Goal: Download file/media: Download file/media

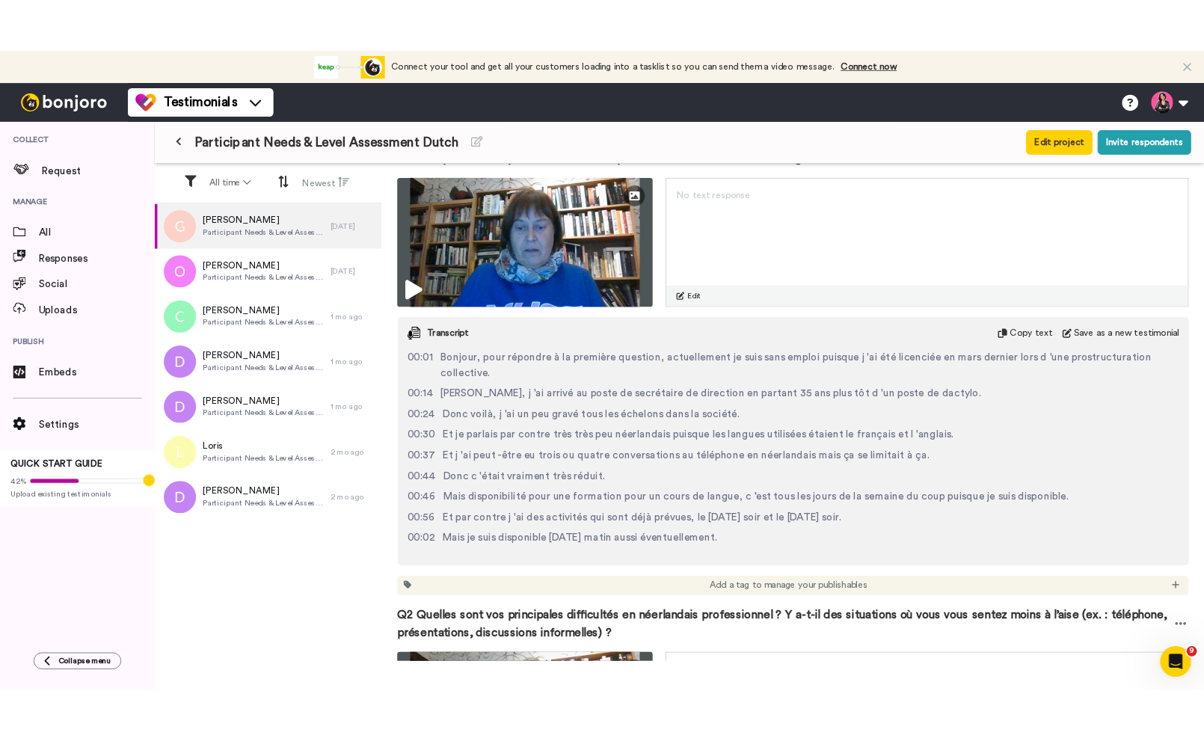
scroll to position [339, 0]
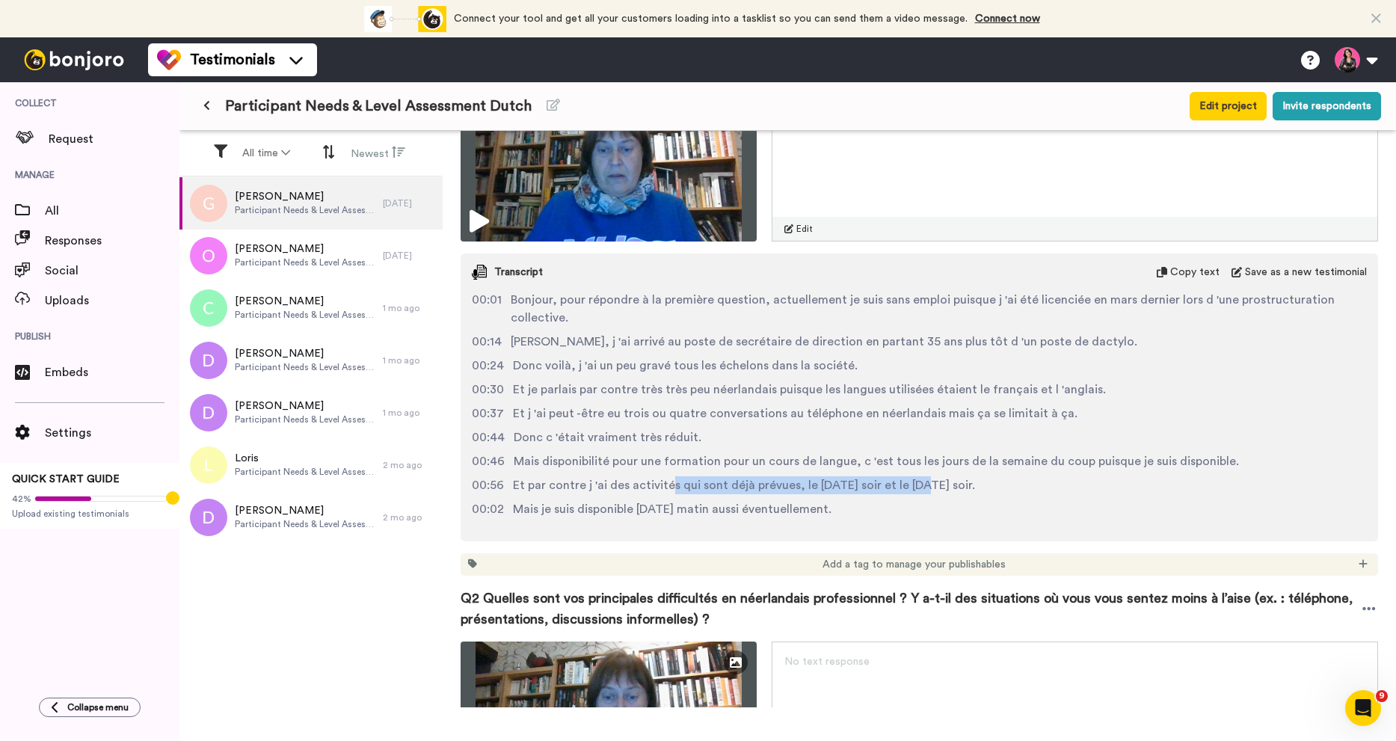
drag, startPoint x: 665, startPoint y: 487, endPoint x: 916, endPoint y: 488, distance: 251.2
click at [916, 488] on span "Et par contre j 'ai des activités qui sont déjà prévues, le [DATE] soir et le […" at bounding box center [744, 485] width 462 height 18
click at [959, 490] on span "Et par contre j 'ai des activités qui sont déjà prévues, le [DATE] soir et le […" at bounding box center [744, 485] width 462 height 18
drag, startPoint x: 692, startPoint y: 463, endPoint x: 851, endPoint y: 465, distance: 158.5
click at [851, 465] on span "Mais disponibilité pour une formation pour un cours de langue, c 'est tous les …" at bounding box center [876, 461] width 725 height 18
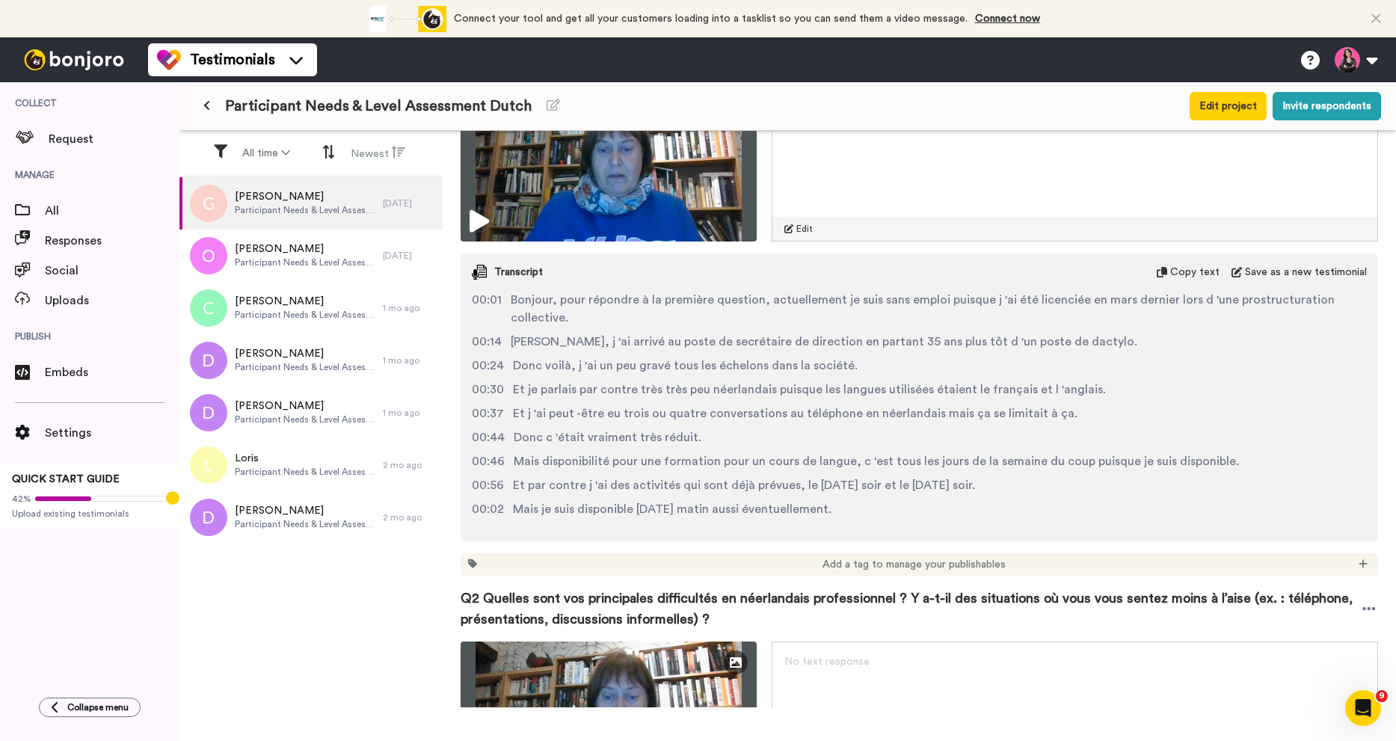
click at [927, 472] on div "00:01 Bonjour, pour répondre à la première question, actuellement je suis sans …" at bounding box center [919, 410] width 917 height 238
drag, startPoint x: 918, startPoint y: 458, endPoint x: 1137, endPoint y: 468, distance: 219.3
click at [1099, 462] on span "Mais disponibilité pour une formation pour un cours de langue, c 'est tous les …" at bounding box center [876, 461] width 725 height 18
click at [1139, 469] on span "Mais disponibilité pour une formation pour un cours de langue, c 'est tous les …" at bounding box center [876, 461] width 725 height 18
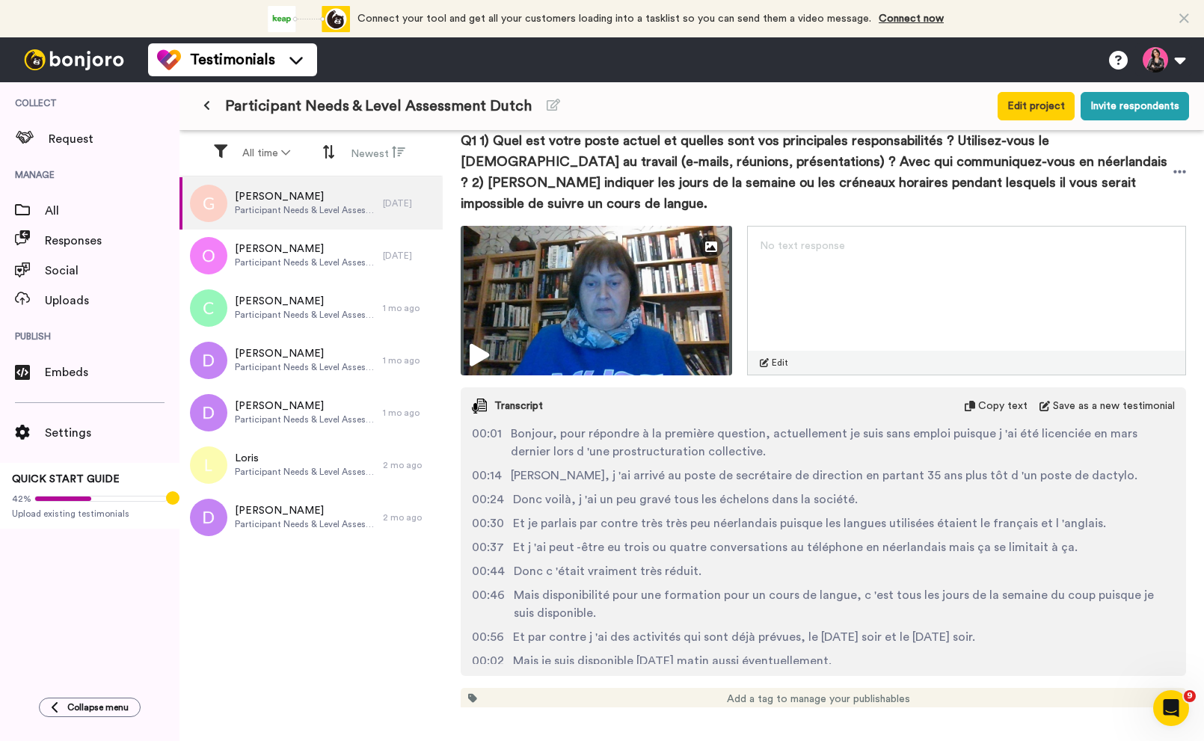
scroll to position [0, 0]
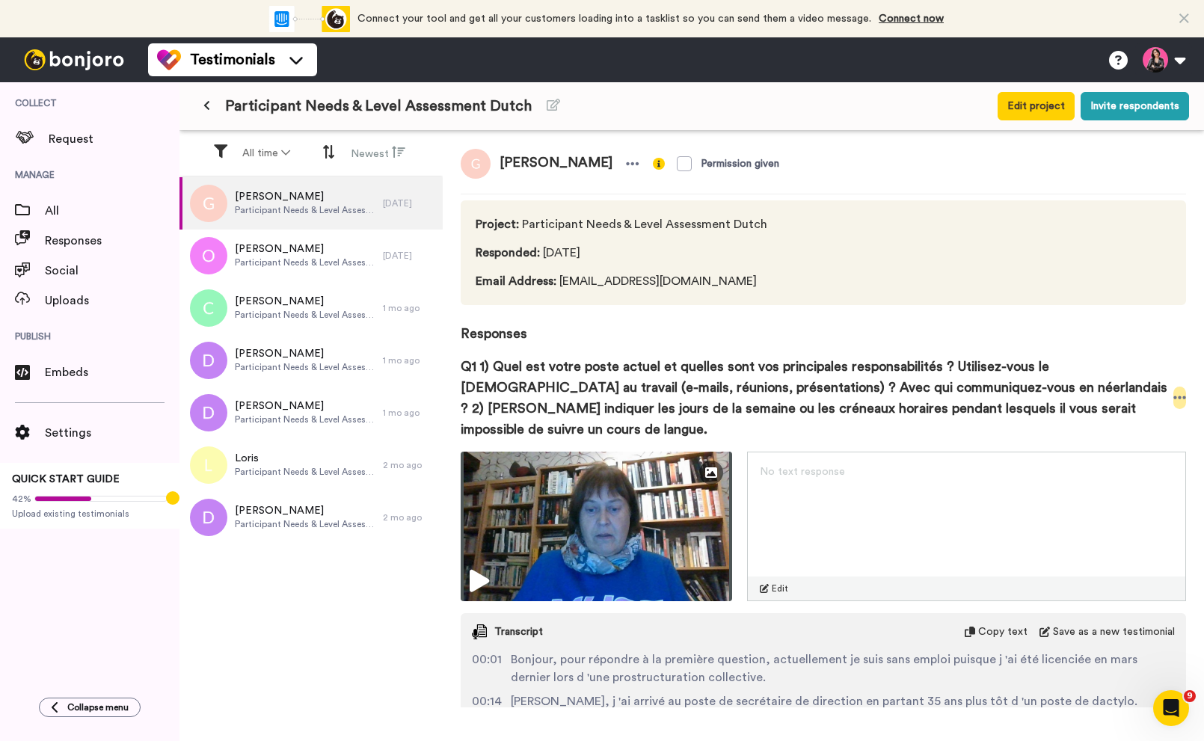
click at [1178, 390] on icon at bounding box center [1179, 397] width 13 height 15
click at [1149, 429] on li "Download video" at bounding box center [1125, 433] width 126 height 21
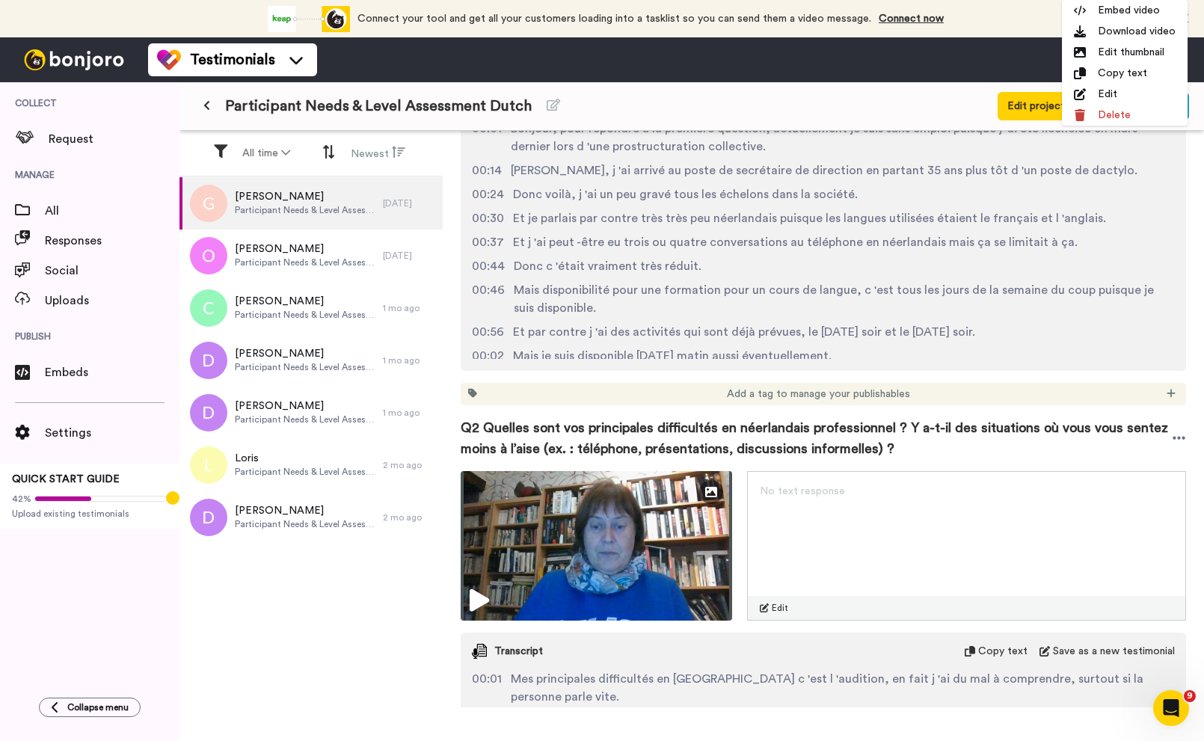
scroll to position [557, 0]
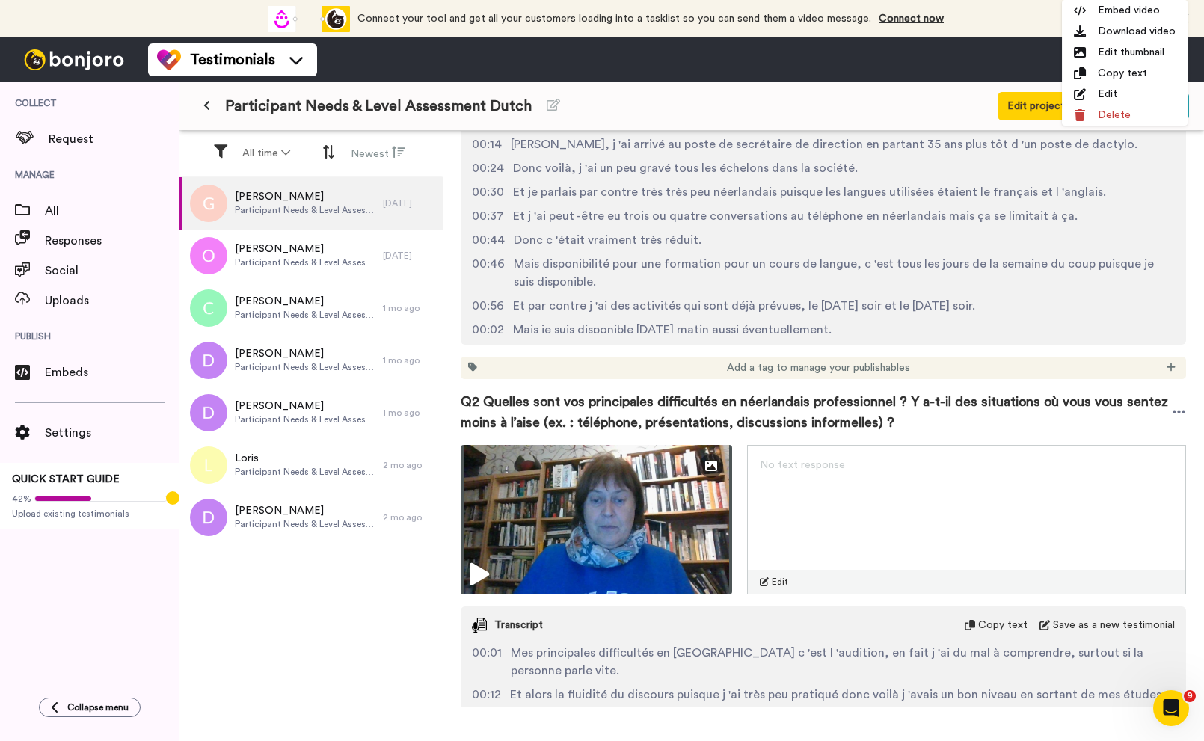
click at [1109, 391] on span "Q2 Quelles sont vos principales difficultés en néerlandais professionnel ? Y a-…" at bounding box center [816, 412] width 711 height 42
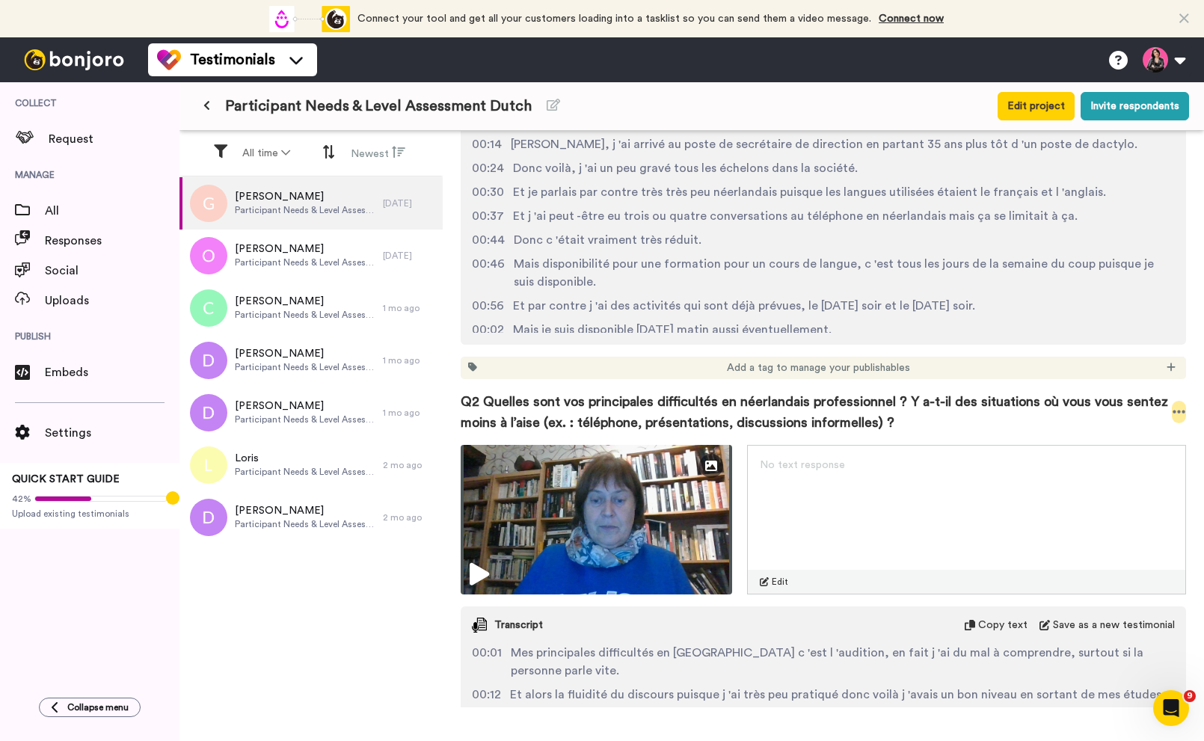
click at [1178, 410] on icon at bounding box center [1178, 411] width 13 height 3
click at [1141, 437] on li "Download video" at bounding box center [1125, 437] width 126 height 21
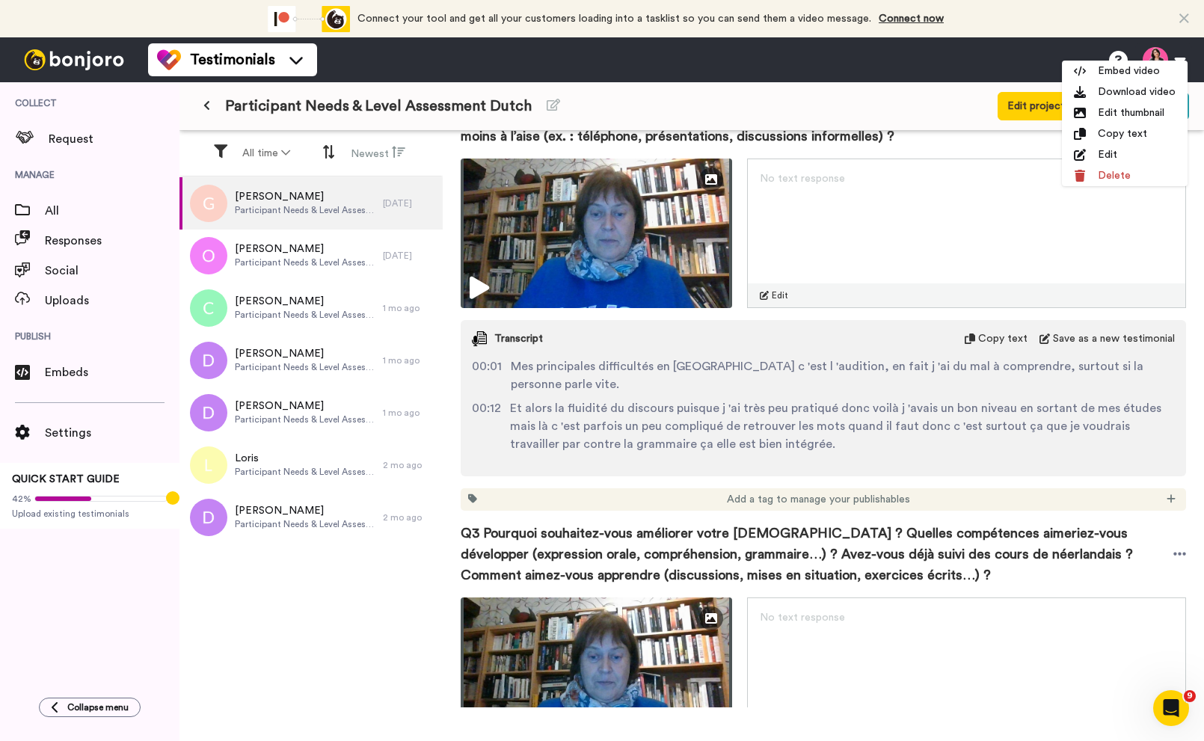
scroll to position [929, 0]
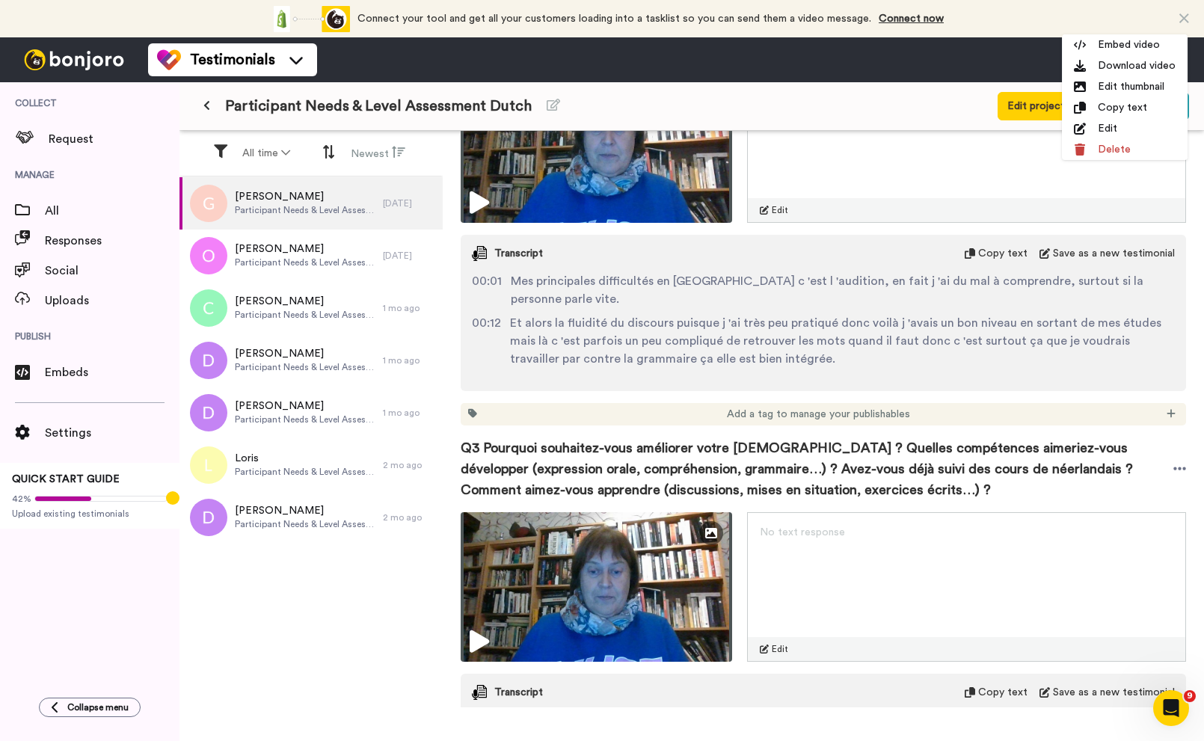
click at [906, 442] on span "Q3 Pourquoi souhaitez-vous améliorer votre [DEMOGRAPHIC_DATA] ? Quelles compéte…" at bounding box center [817, 468] width 712 height 63
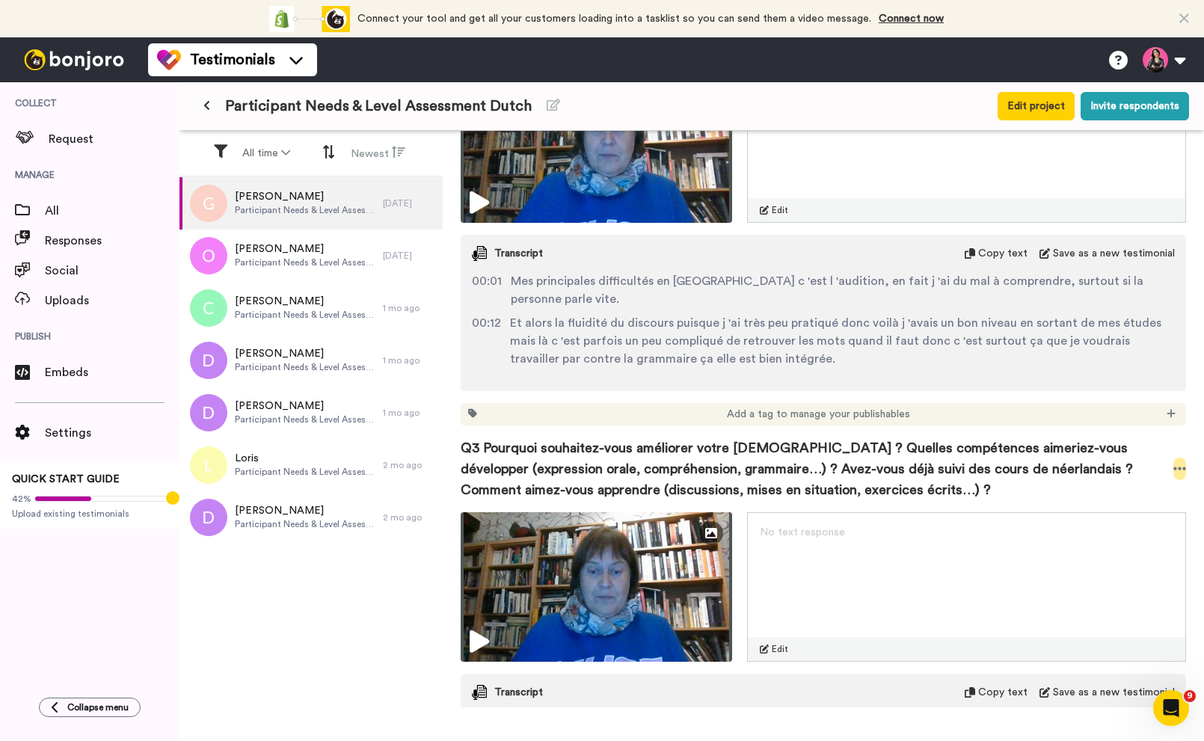
click at [1177, 461] on icon at bounding box center [1179, 468] width 13 height 15
click at [1140, 478] on li "Download video" at bounding box center [1125, 476] width 126 height 21
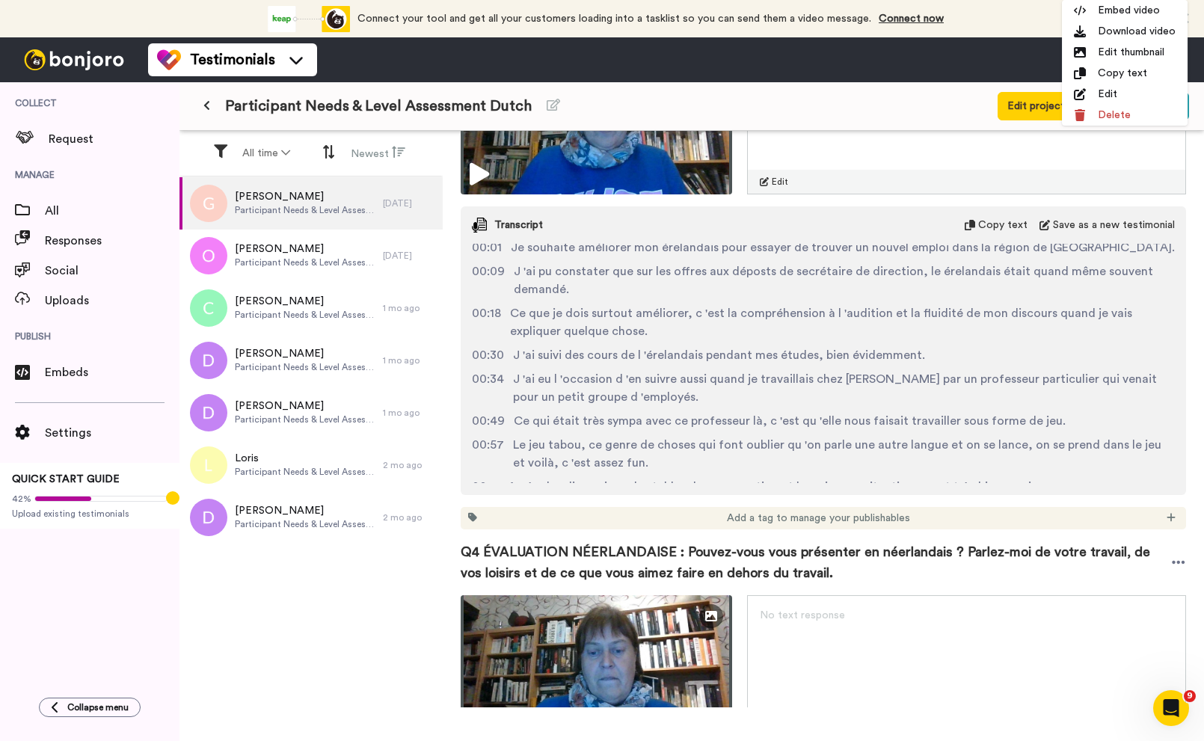
scroll to position [1420, 0]
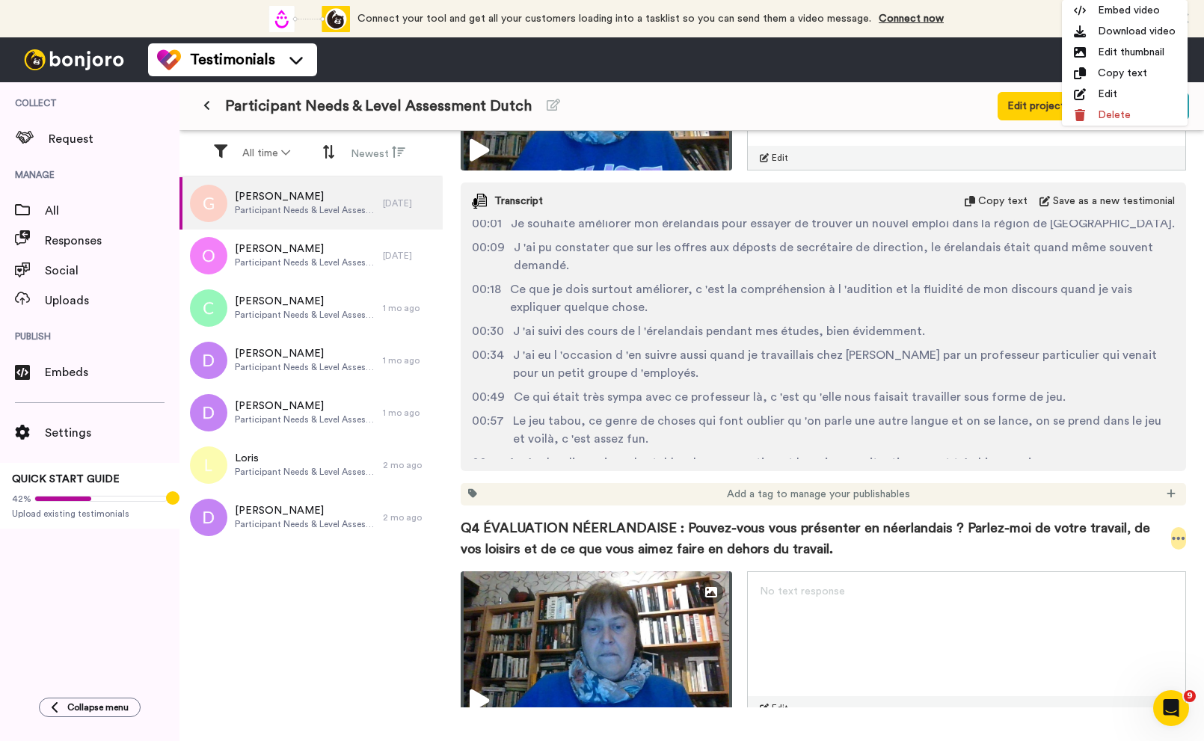
click at [1175, 531] on icon at bounding box center [1178, 538] width 13 height 15
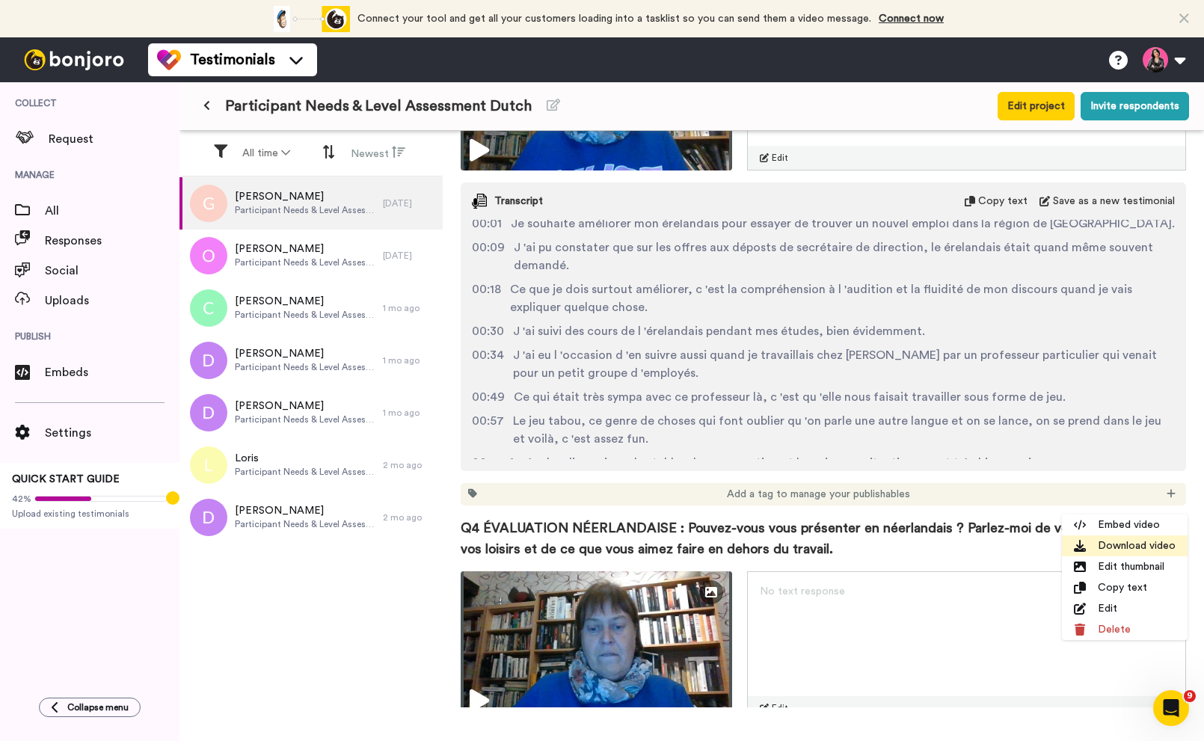
click at [1135, 548] on li "Download video" at bounding box center [1125, 545] width 126 height 21
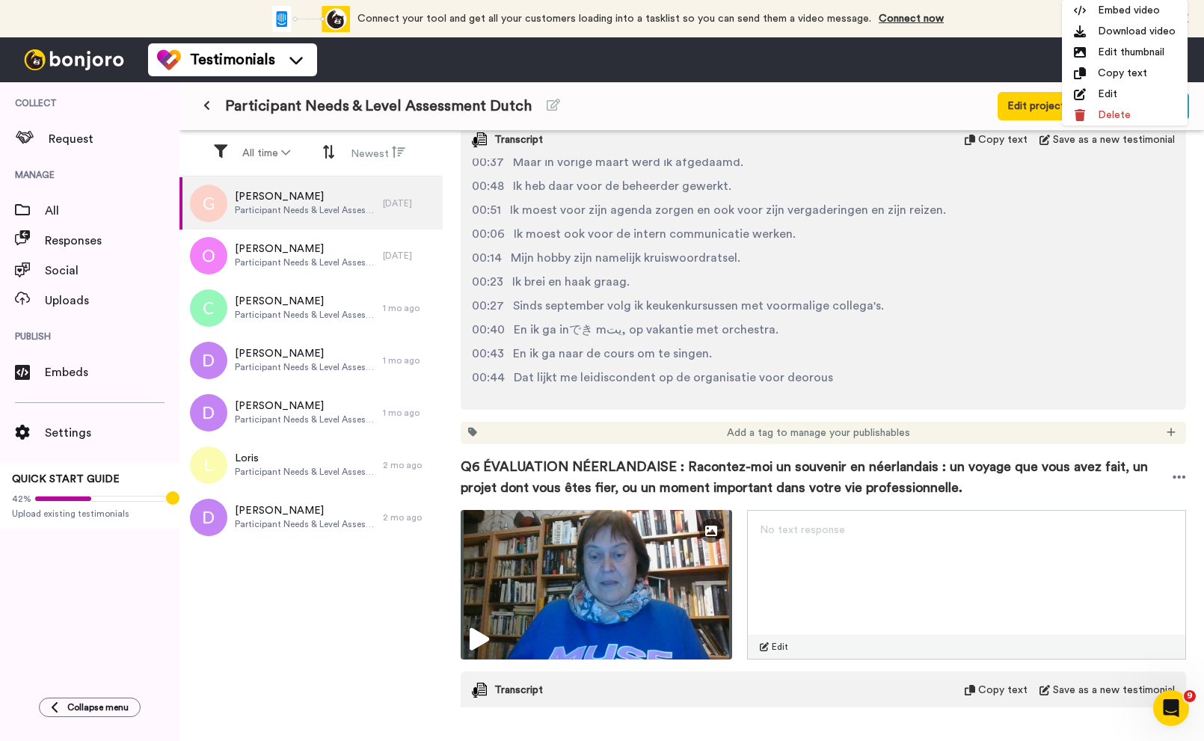
scroll to position [2046, 0]
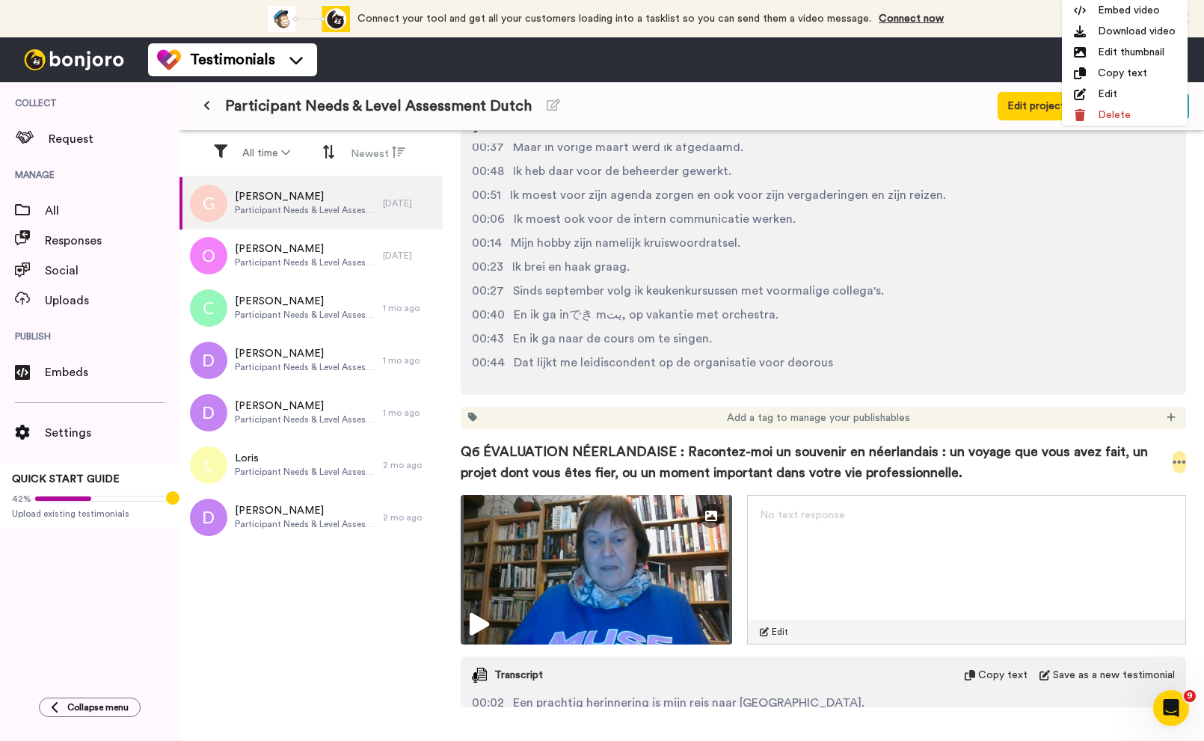
click at [1181, 455] on icon at bounding box center [1178, 462] width 13 height 15
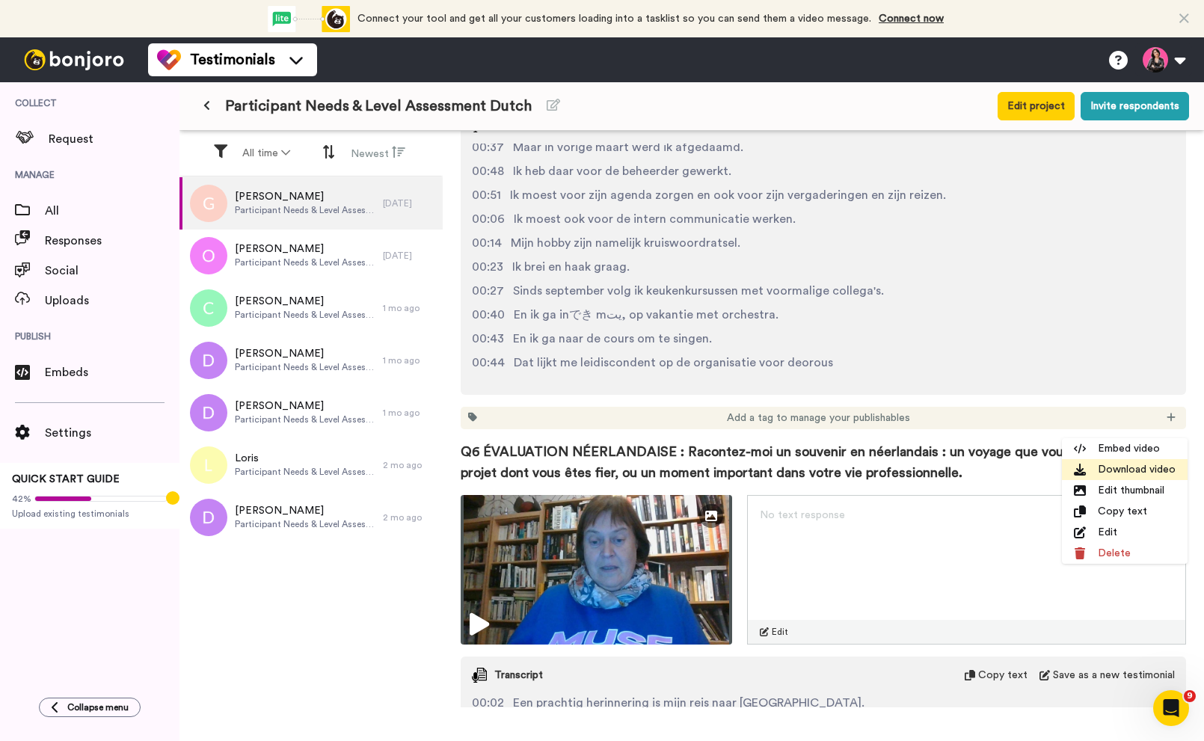
click at [1127, 467] on li "Download video" at bounding box center [1125, 469] width 126 height 21
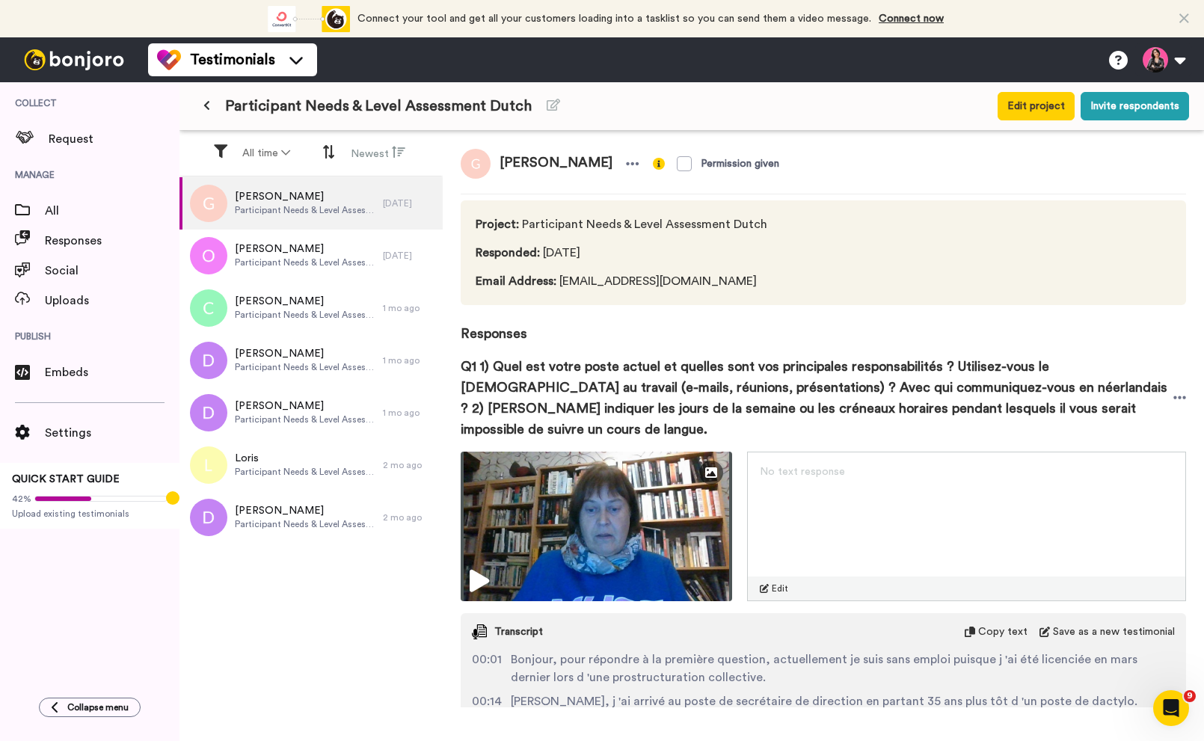
scroll to position [81, 0]
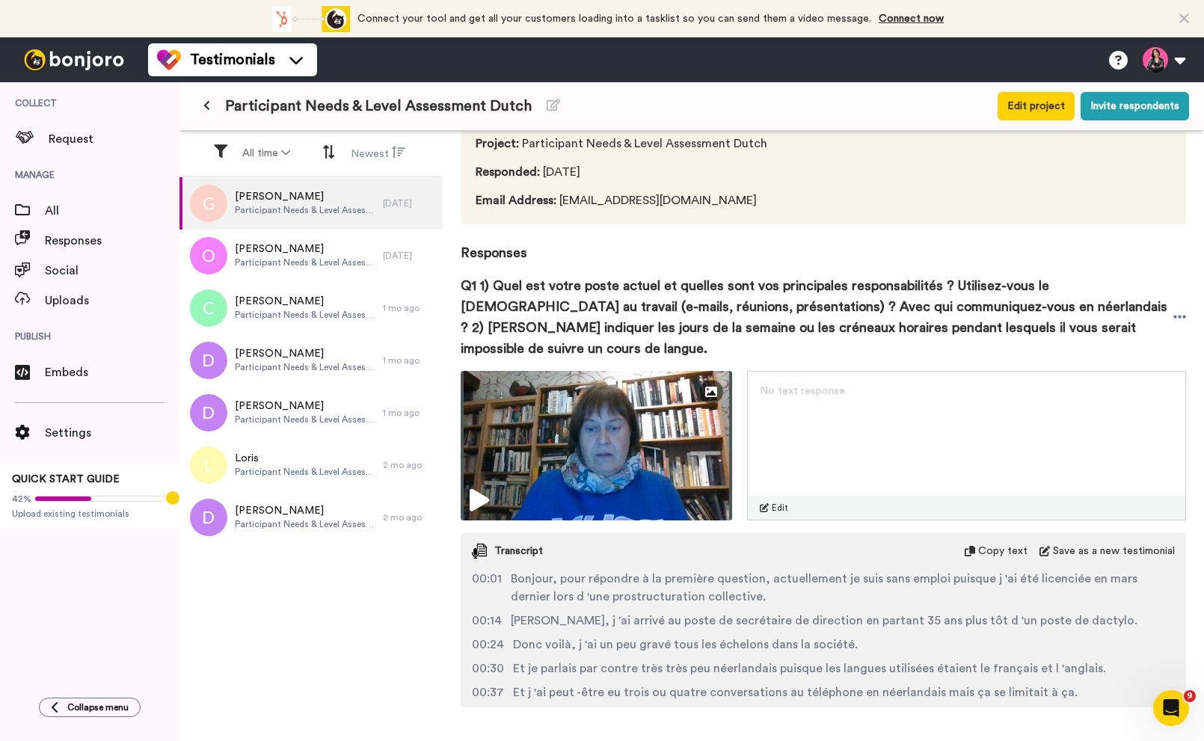
click at [1008, 544] on span "Copy text" at bounding box center [1002, 551] width 49 height 15
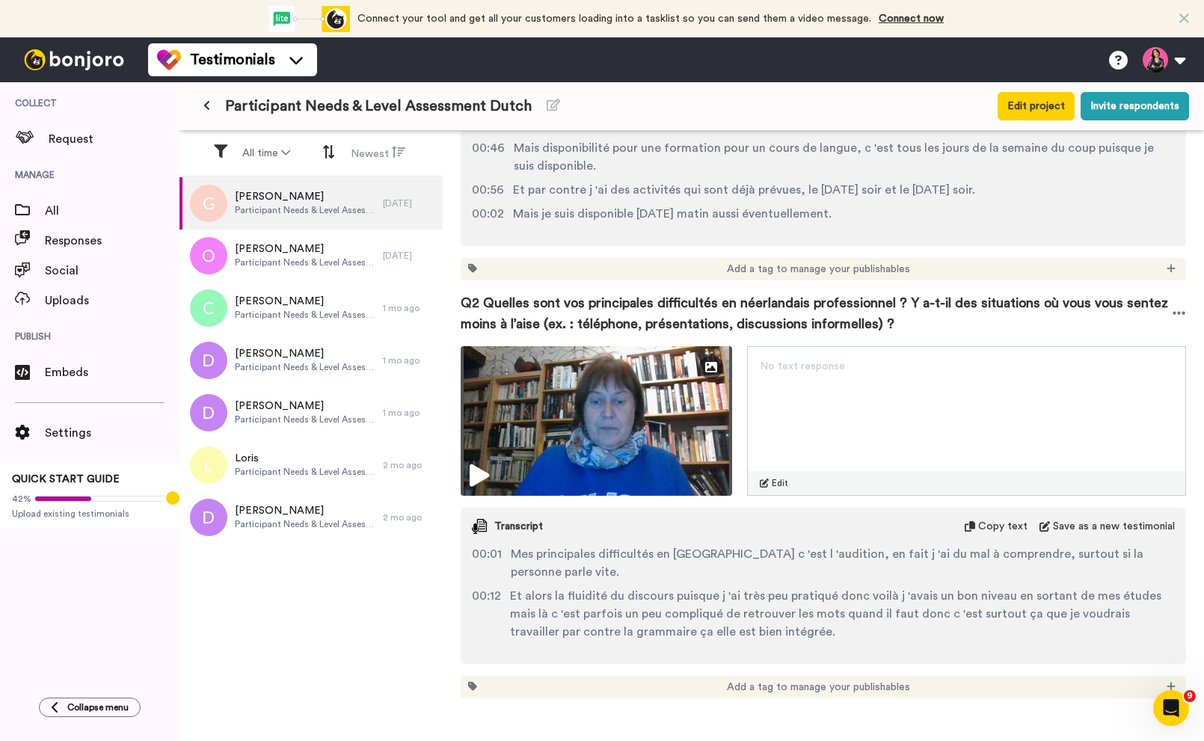
scroll to position [669, 0]
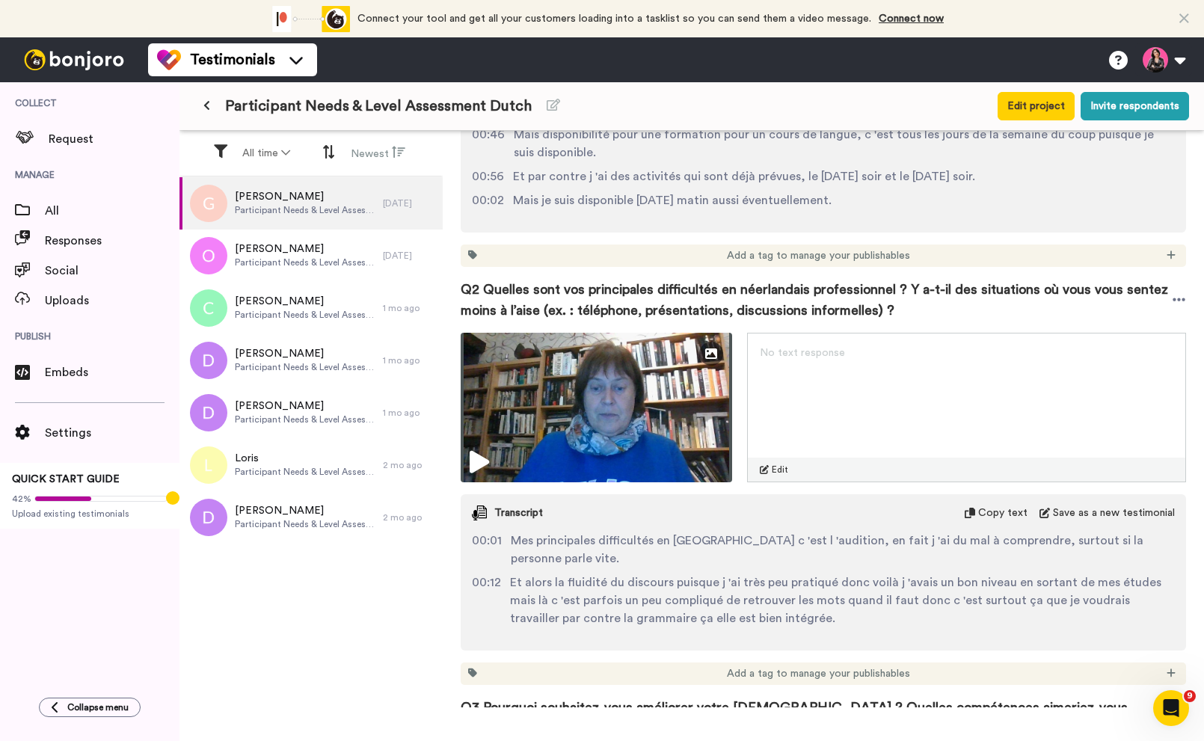
click at [1005, 505] on span "Copy text" at bounding box center [1002, 512] width 49 height 15
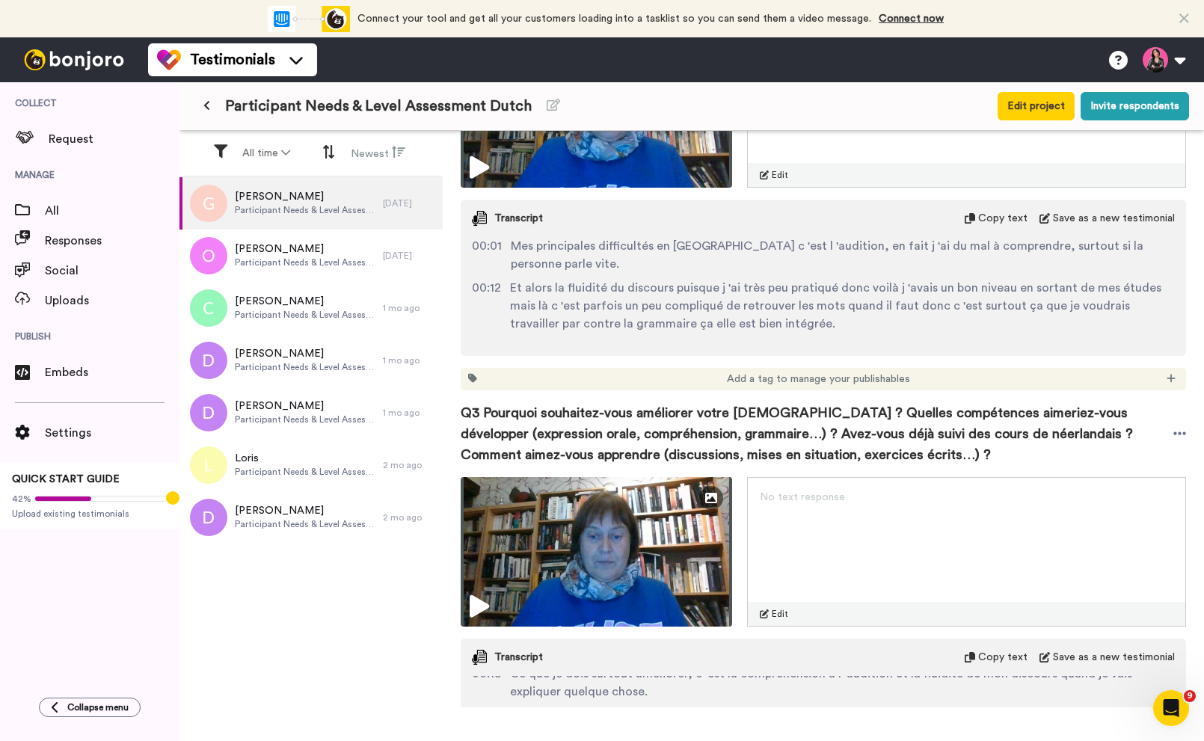
scroll to position [973, 0]
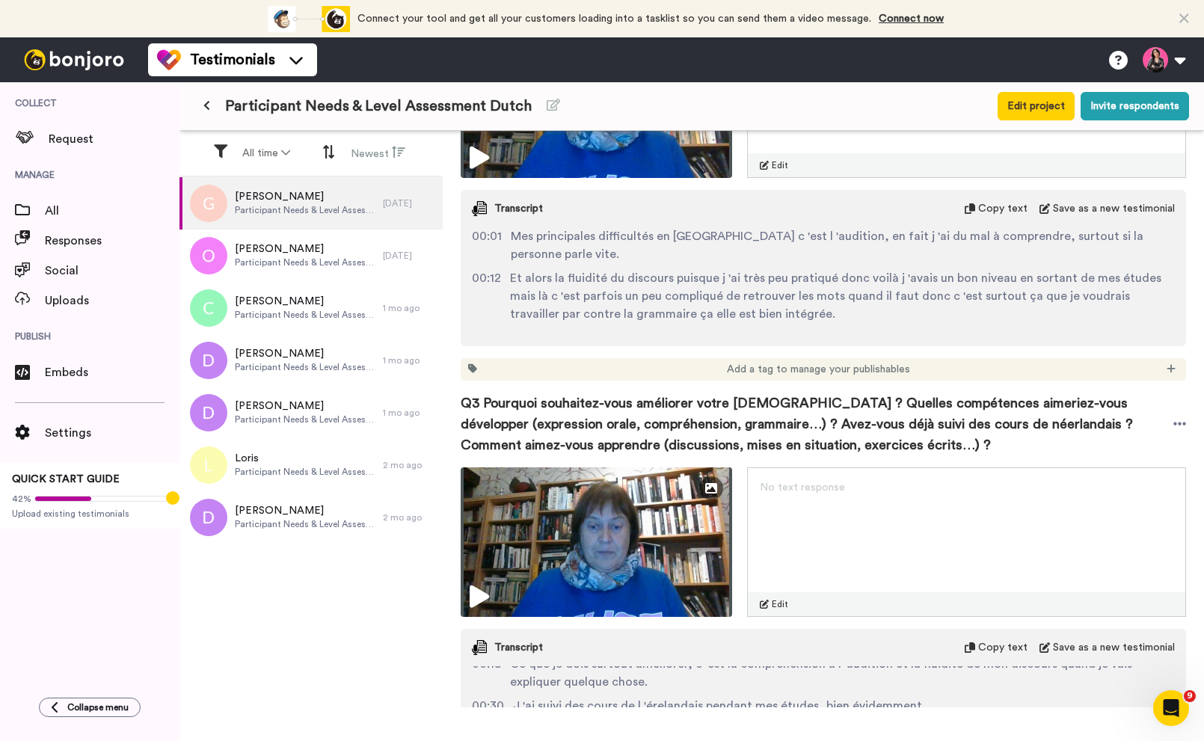
click at [969, 642] on icon at bounding box center [969, 647] width 10 height 10
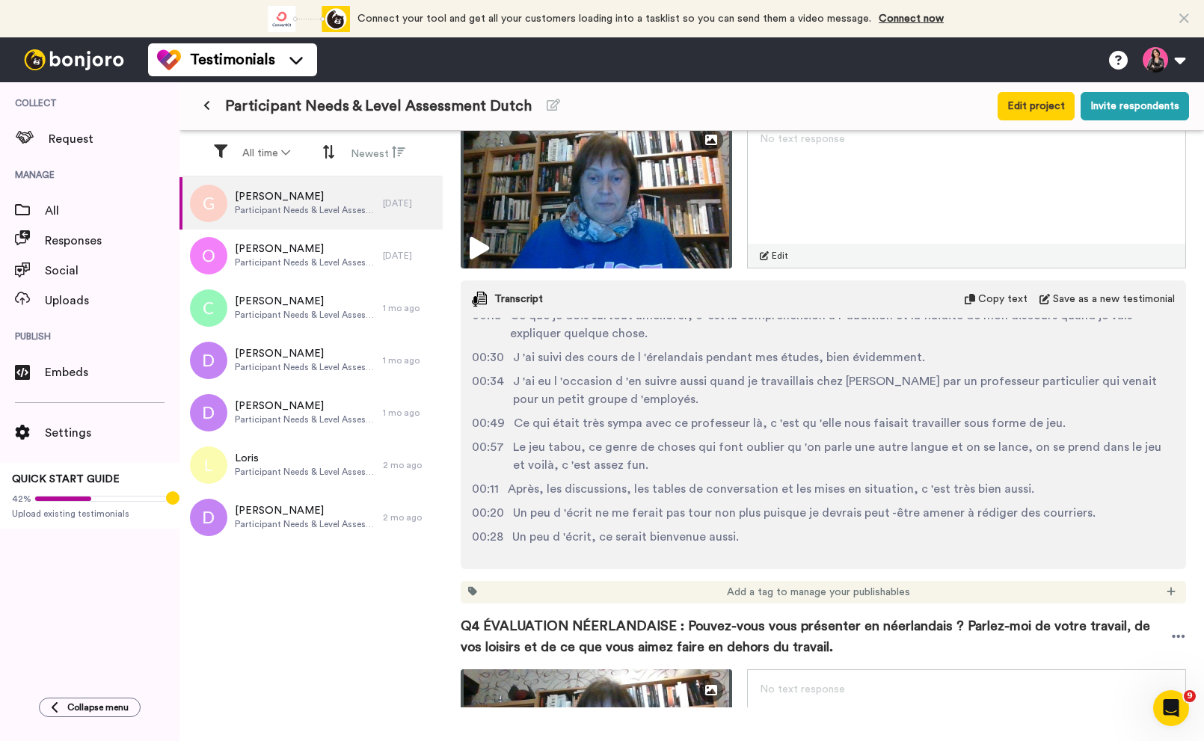
scroll to position [1419, 0]
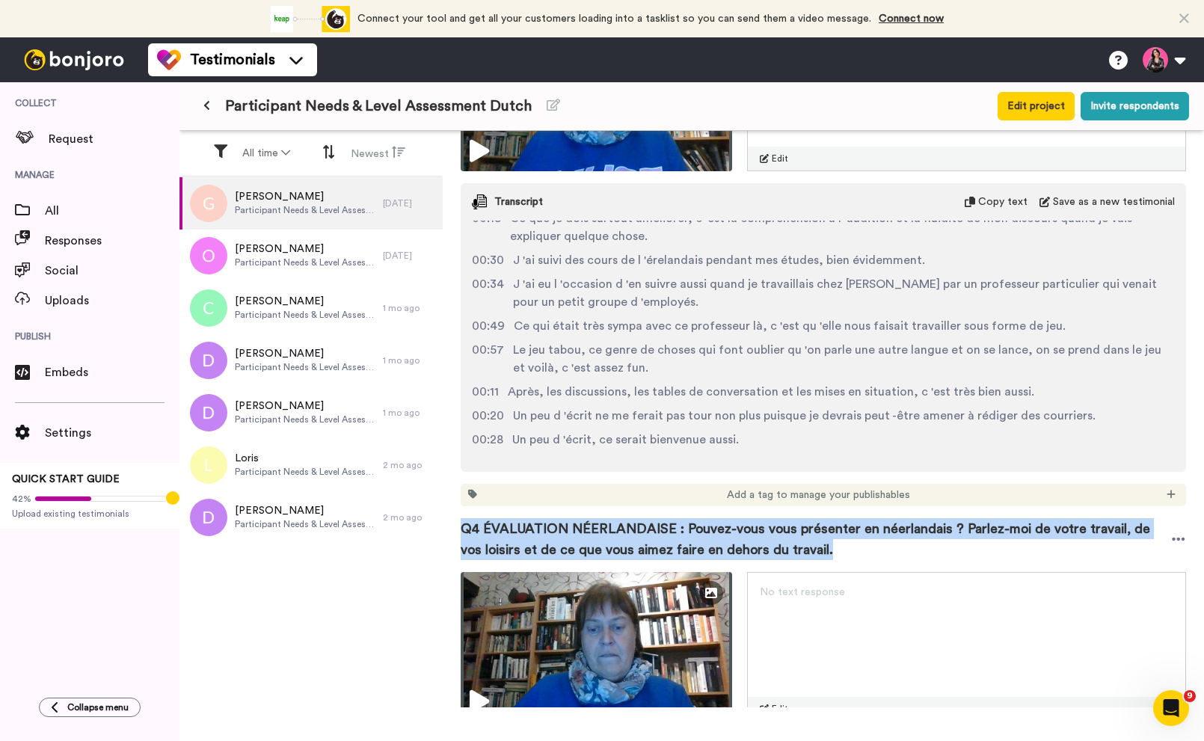
drag, startPoint x: 837, startPoint y: 516, endPoint x: 456, endPoint y: 490, distance: 382.2
click at [456, 490] on div "[PERSON_NAME] Permission given Project : Participant Needs & Level Assessment D…" at bounding box center [823, 419] width 761 height 576
copy span "Q4 ÉVALUATION NÉERLANDAISE : Pouvez-vous vous présenter en néerlandais ? Parlez…"
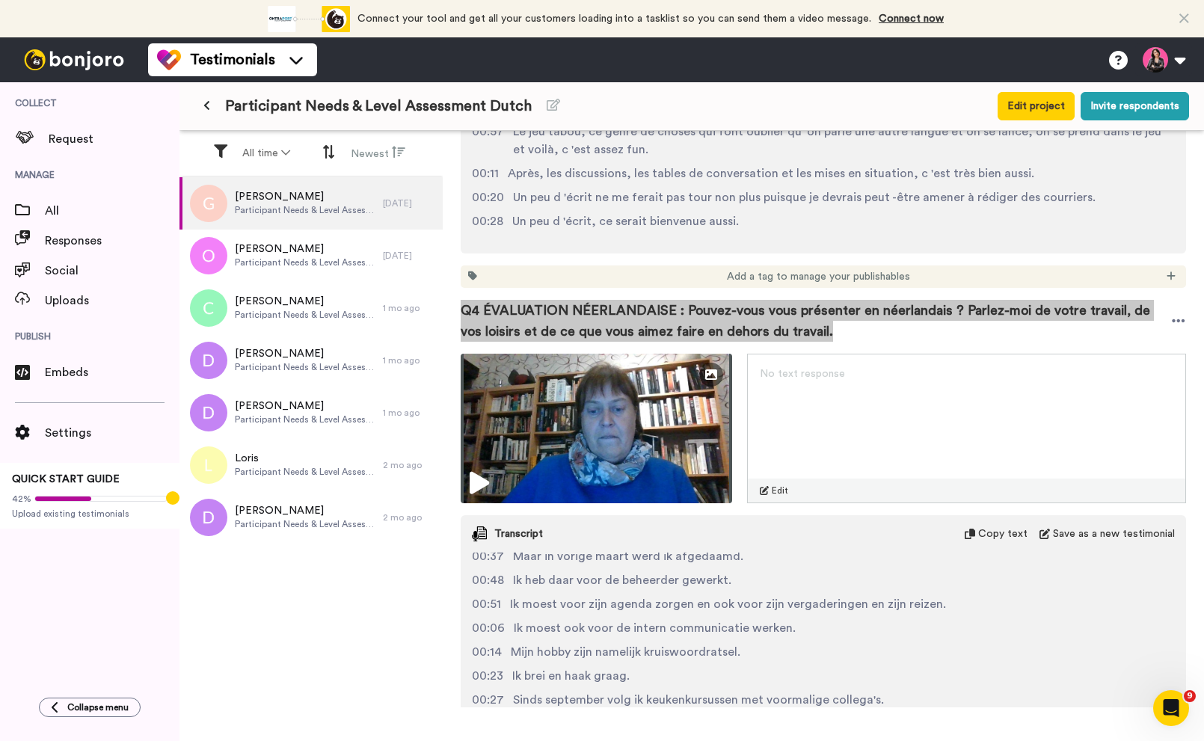
scroll to position [1732, 0]
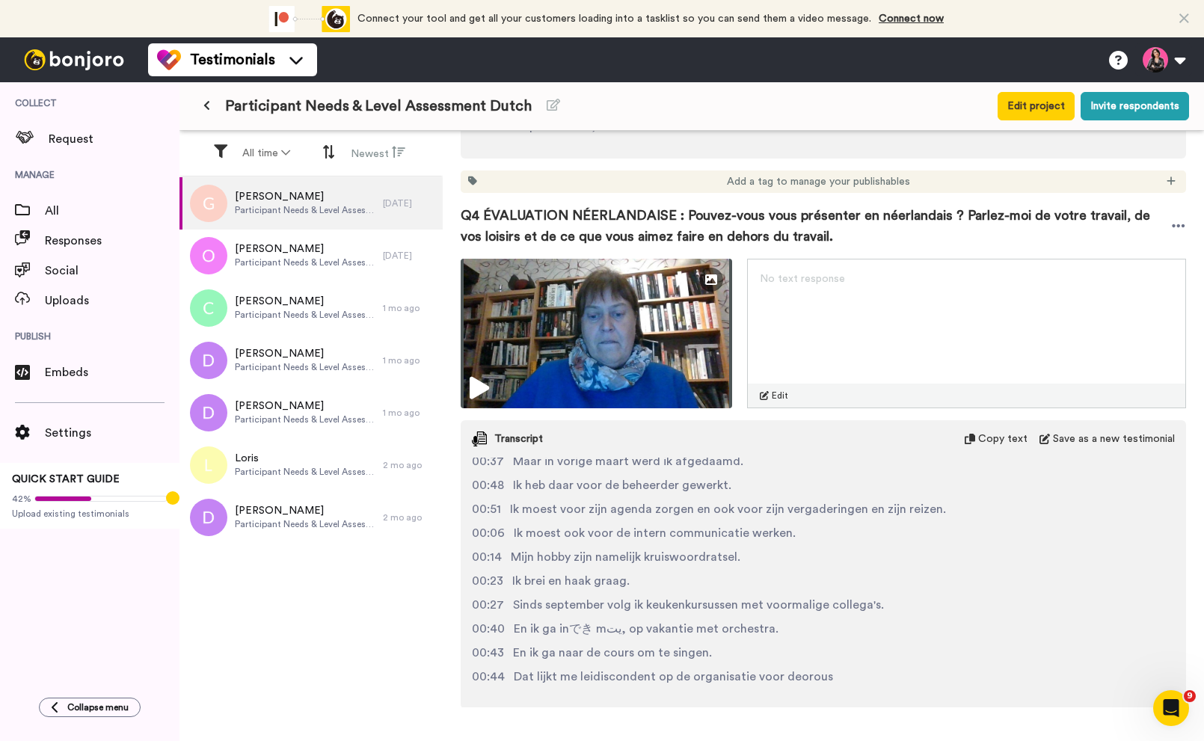
click at [997, 431] on span "Copy text" at bounding box center [1002, 438] width 49 height 15
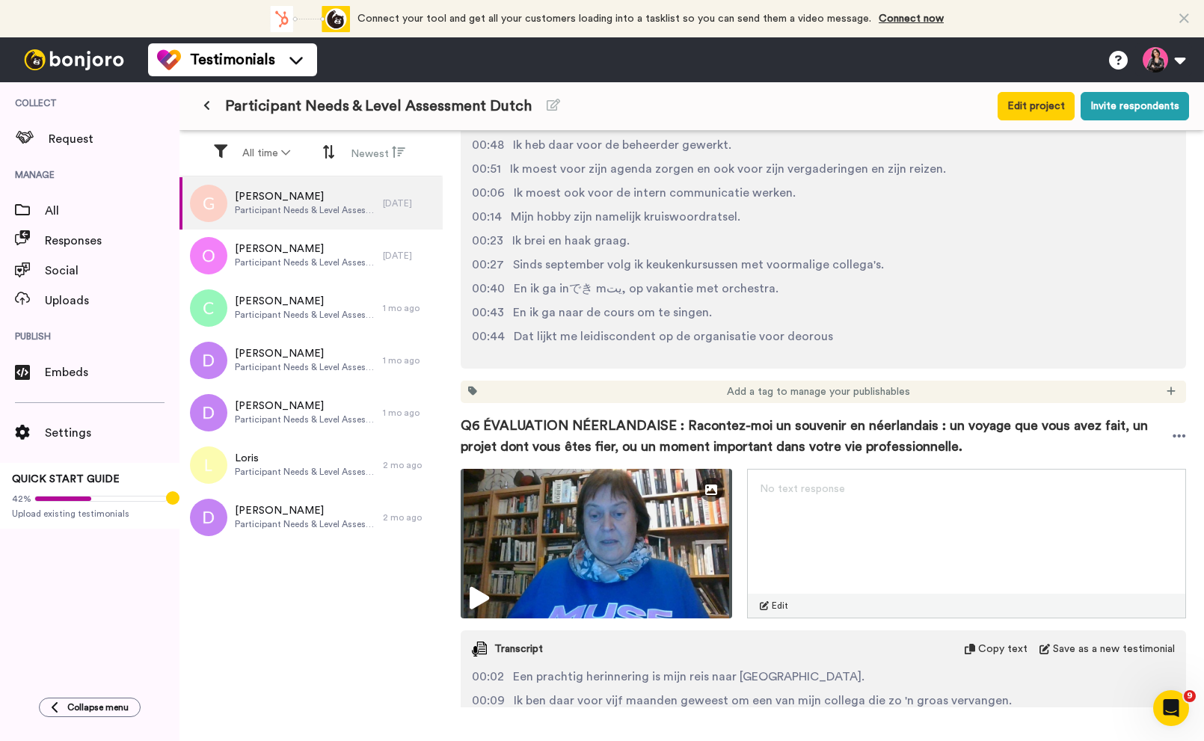
scroll to position [2084, 0]
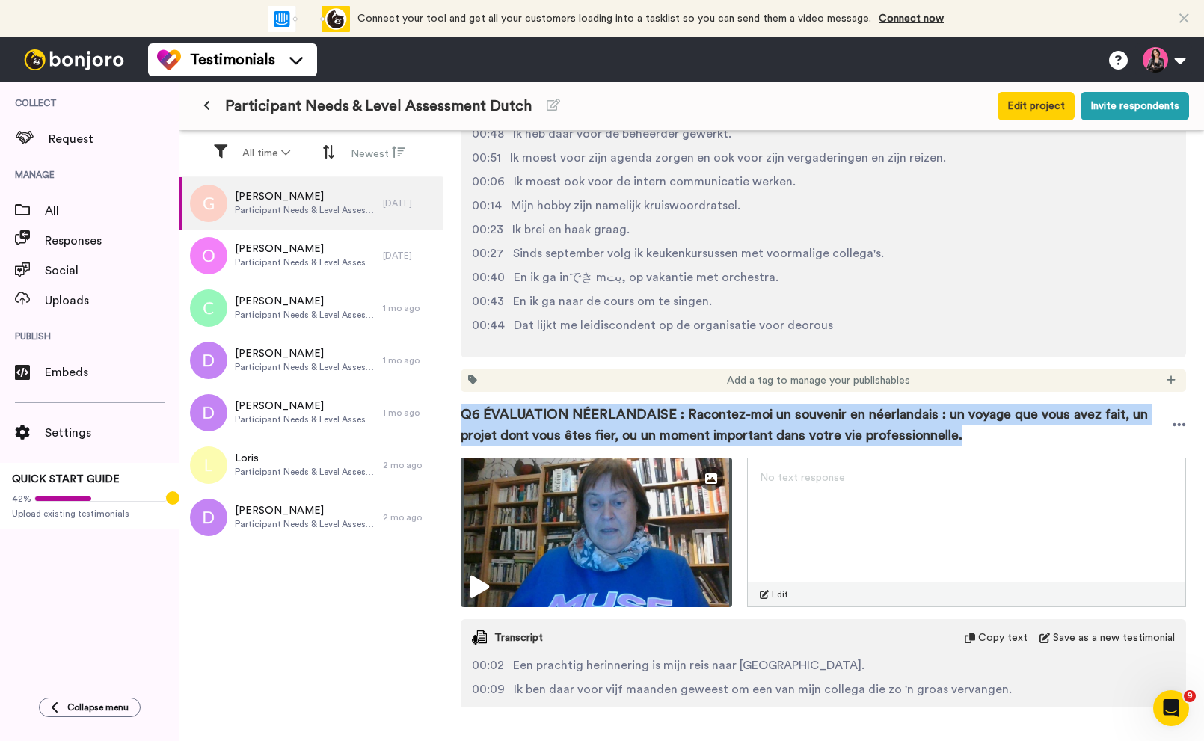
drag, startPoint x: 965, startPoint y: 398, endPoint x: 464, endPoint y: 377, distance: 502.1
click at [464, 404] on span "Q6 ÉVALUATION NÉERLANDAISE : Racontez-moi un souvenir en néerlandais : un voyag…" at bounding box center [817, 425] width 712 height 42
copy span "Q6 ÉVALUATION NÉERLANDAISE : Racontez-moi un souvenir en néerlandais : un voyag…"
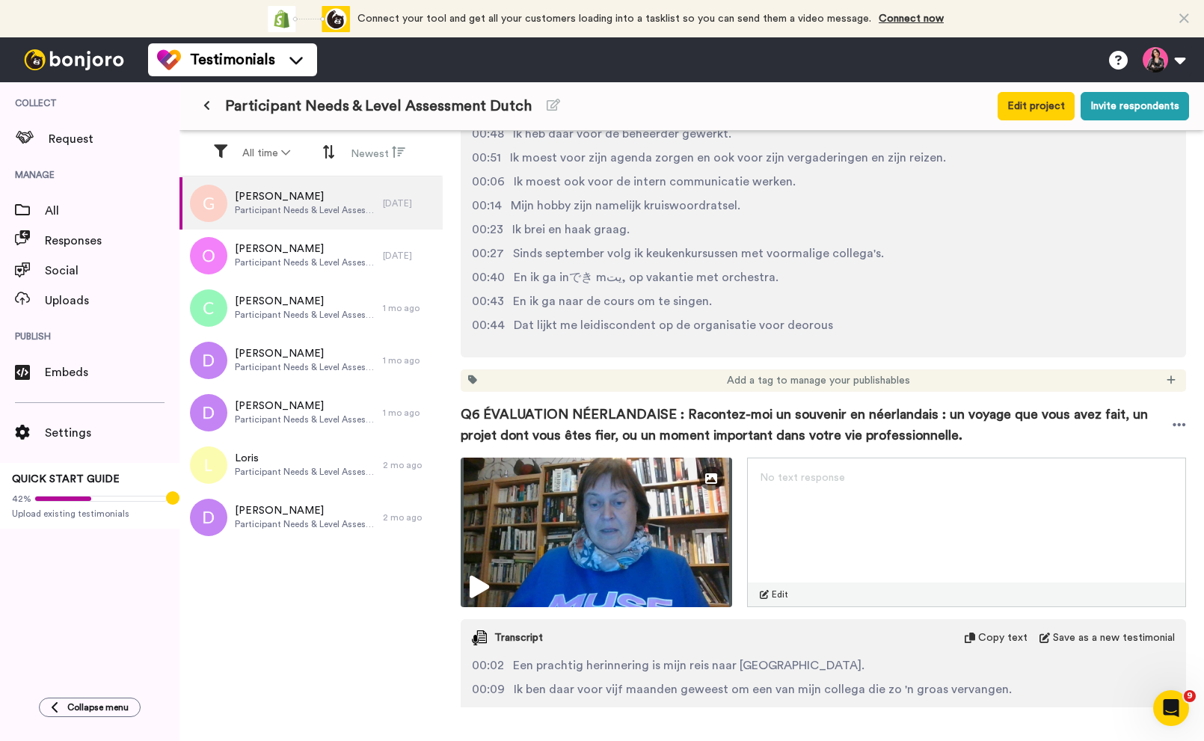
click at [992, 630] on span "Copy text" at bounding box center [1002, 637] width 49 height 15
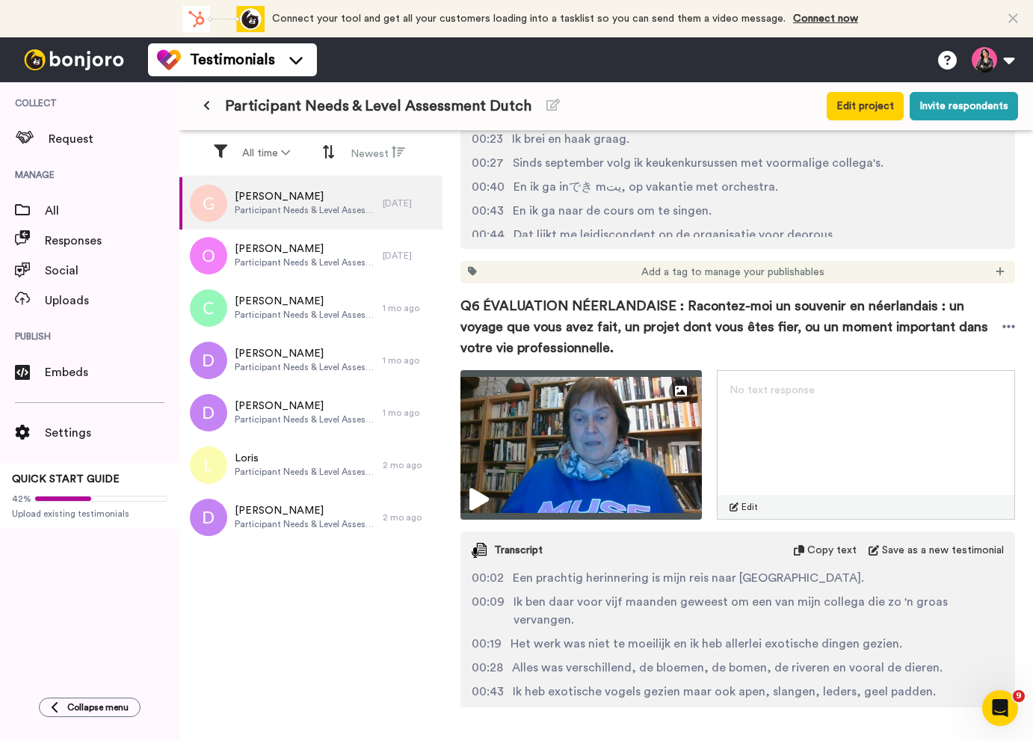
scroll to position [95, 0]
